Goal: Information Seeking & Learning: Learn about a topic

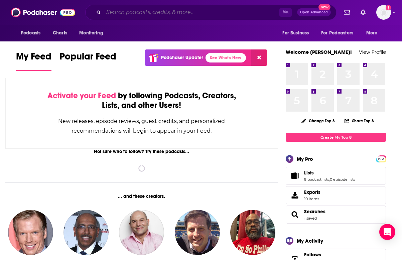
click at [161, 9] on input "Search podcasts, credits, & more..." at bounding box center [192, 12] width 176 height 11
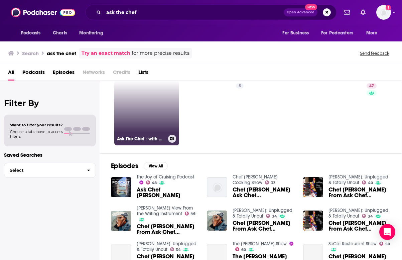
scroll to position [12, 0]
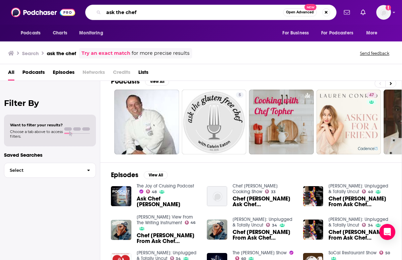
drag, startPoint x: 135, startPoint y: 12, endPoint x: 86, endPoint y: 12, distance: 49.4
click at [86, 12] on div "ask the chef Open Advanced New" at bounding box center [210, 12] width 251 height 15
click at [121, 13] on input "social restaurant" at bounding box center [193, 12] width 179 height 11
click at [166, 13] on input "socal restaurant" at bounding box center [193, 12] width 179 height 11
type input "socal restaurant show"
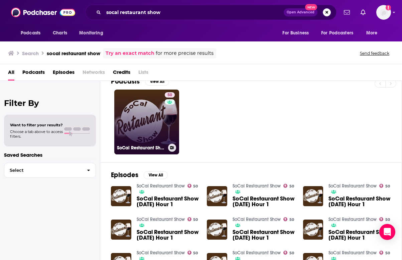
click at [156, 111] on link "50 SoCal Restaurant Show" at bounding box center [146, 122] width 65 height 65
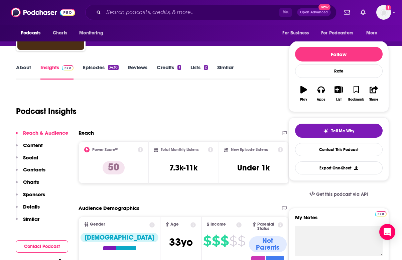
scroll to position [70, 0]
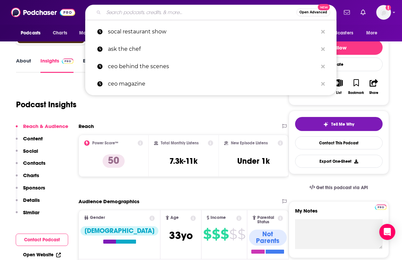
click at [140, 10] on input "Search podcasts, credits, & more..." at bounding box center [200, 12] width 193 height 11
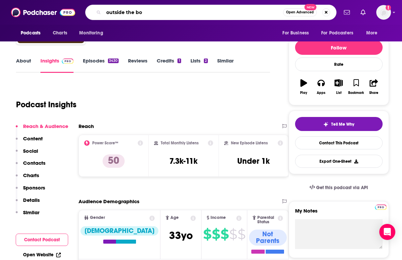
type input "outside the box"
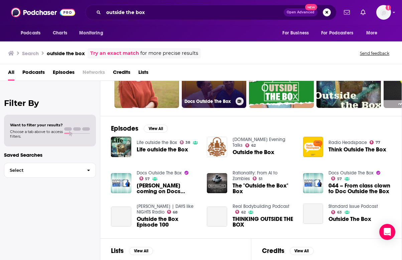
scroll to position [59, 0]
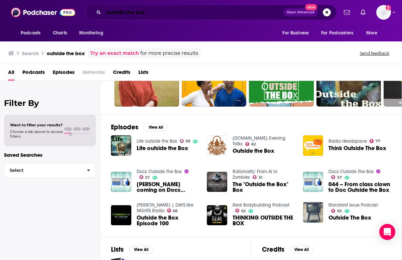
click at [164, 12] on input "outside the box" at bounding box center [194, 12] width 180 height 11
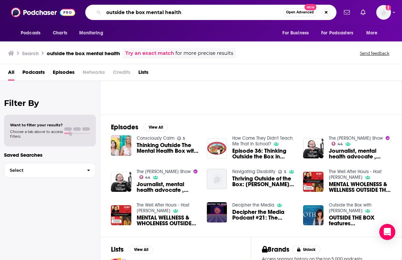
drag, startPoint x: 182, startPoint y: 11, endPoint x: 146, endPoint y: 10, distance: 36.1
click at [146, 10] on input "outside the box mental health" at bounding box center [193, 12] width 179 height 11
paste input "[PERSON_NAME],"
type input "outside the box [PERSON_NAME]"
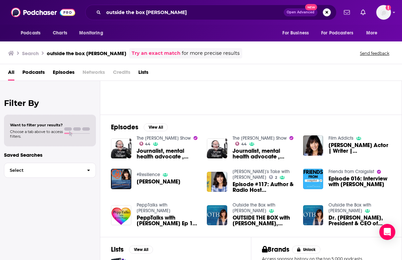
click at [214, 217] on img "OUTSIDE THE BOX with Aaron McHugh, Writer, podcaster, adventurer, author, and c…" at bounding box center [217, 215] width 20 height 20
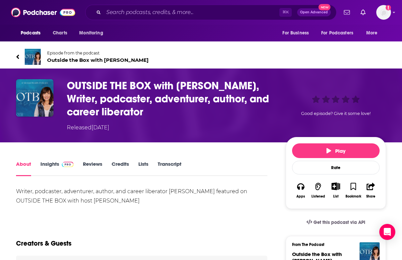
click at [75, 61] on span "Outside the Box with [PERSON_NAME]" at bounding box center [98, 60] width 102 height 6
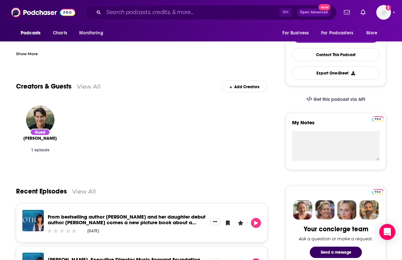
scroll to position [21, 0]
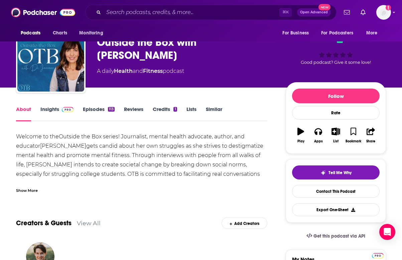
click at [49, 110] on link "Insights" at bounding box center [56, 113] width 33 height 15
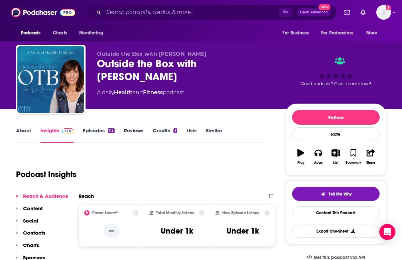
scroll to position [5, 0]
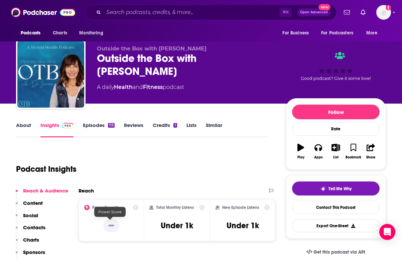
click at [113, 228] on p "--" at bounding box center [111, 225] width 16 height 13
click at [133, 210] on icon at bounding box center [135, 207] width 5 height 5
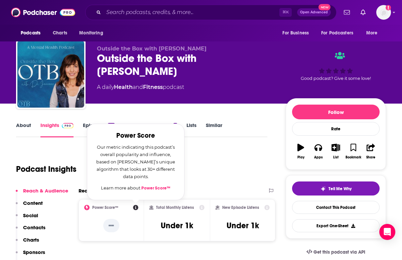
click at [133, 210] on icon at bounding box center [135, 207] width 5 height 5
click at [138, 222] on div "Power Score™ Power Score Our metric indicating this podcast’s overall popularit…" at bounding box center [110, 220] width 65 height 42
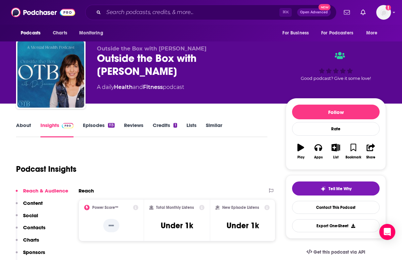
click at [96, 128] on link "Episodes 113" at bounding box center [99, 129] width 32 height 15
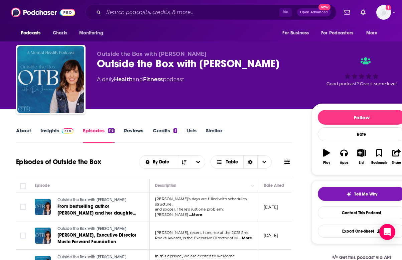
scroll to position [37, 0]
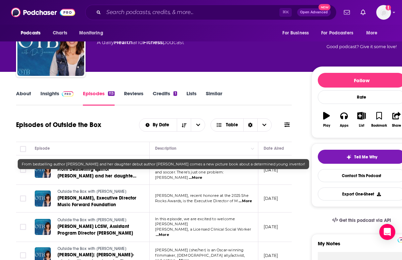
click at [88, 175] on span "From bestselling author [PERSON_NAME] and her daughter debut author [PERSON_NAM…" at bounding box center [96, 182] width 79 height 32
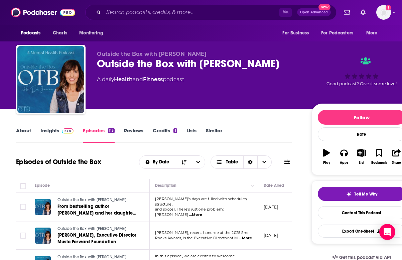
drag, startPoint x: 100, startPoint y: 63, endPoint x: 154, endPoint y: 78, distance: 56.0
click at [154, 70] on div "Outside the Box with [PERSON_NAME]" at bounding box center [199, 63] width 204 height 13
copy h2 "Outside the Box with [PERSON_NAME]"
click at [56, 134] on link "Insights" at bounding box center [56, 134] width 33 height 15
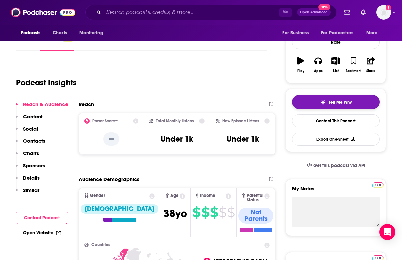
scroll to position [36, 0]
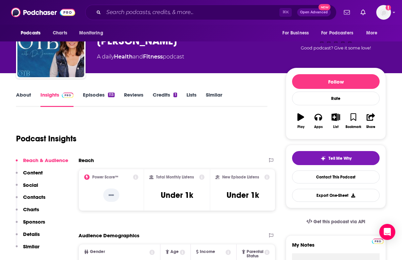
click at [391, 13] on div "Podcasts Charts Monitoring ⌘ K Open Advanced New For Business For Podcasters Mo…" at bounding box center [201, 12] width 402 height 25
click at [383, 13] on img "Logged in as audreytaylor13" at bounding box center [383, 12] width 15 height 15
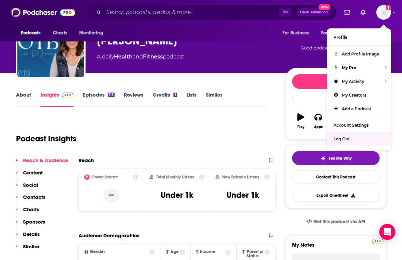
click at [344, 139] on span "Log Out" at bounding box center [341, 138] width 16 height 5
